Goal: Find specific page/section: Find specific page/section

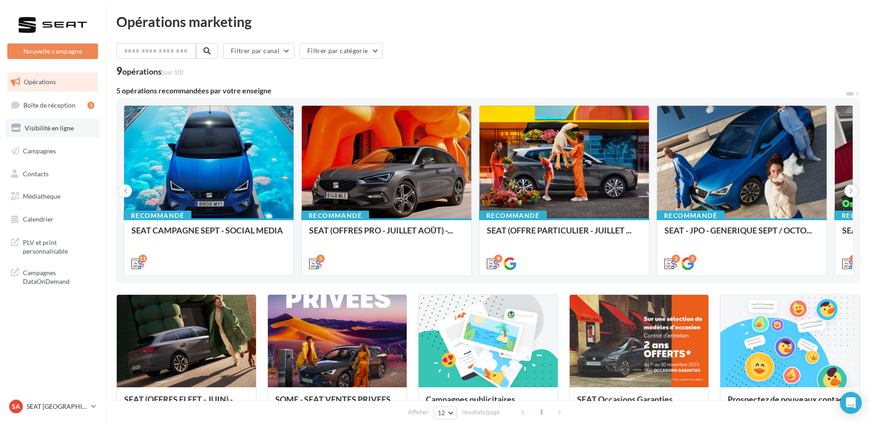
click at [68, 131] on span "Visibilité en ligne" at bounding box center [49, 128] width 49 height 8
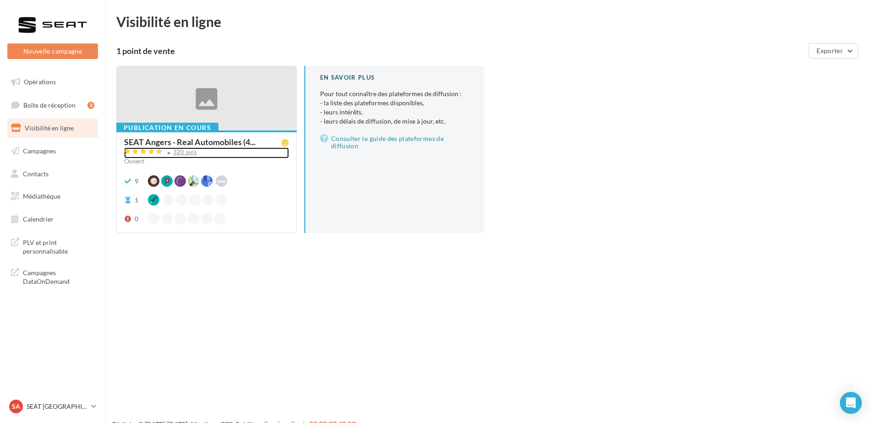
click at [181, 155] on div "320 avis" at bounding box center [185, 152] width 24 height 6
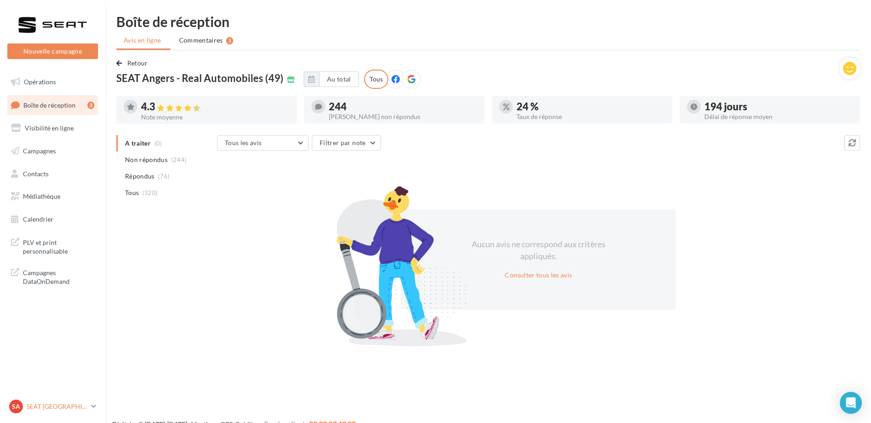
click at [40, 405] on p "SEAT [GEOGRAPHIC_DATA]" at bounding box center [57, 406] width 61 height 9
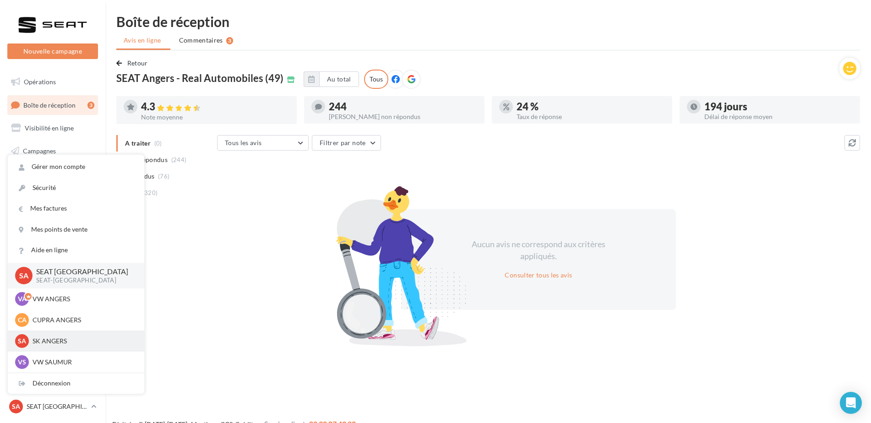
click at [63, 340] on p "SK ANGERS" at bounding box center [83, 341] width 101 height 9
